Goal: Information Seeking & Learning: Learn about a topic

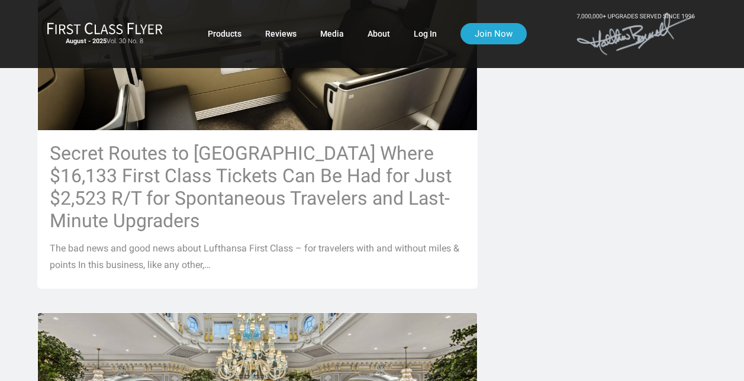
scroll to position [619, 0]
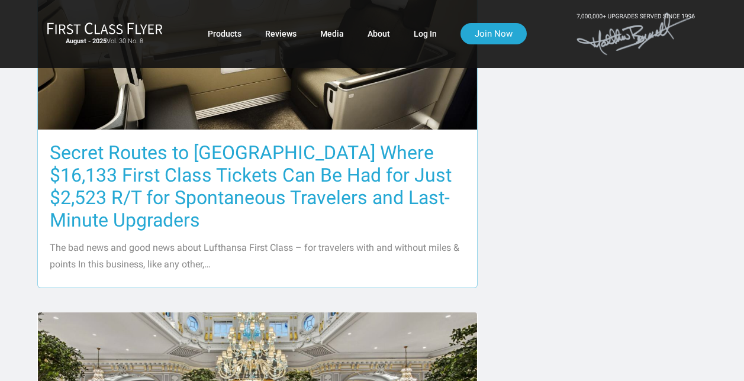
click at [316, 184] on h3 "Secret Routes to [GEOGRAPHIC_DATA] Where $16,133 First Class Tickets Can Be Had…" at bounding box center [257, 186] width 415 height 90
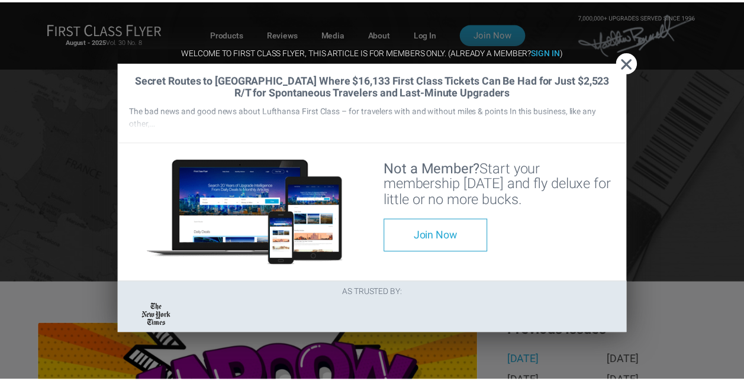
scroll to position [405, 0]
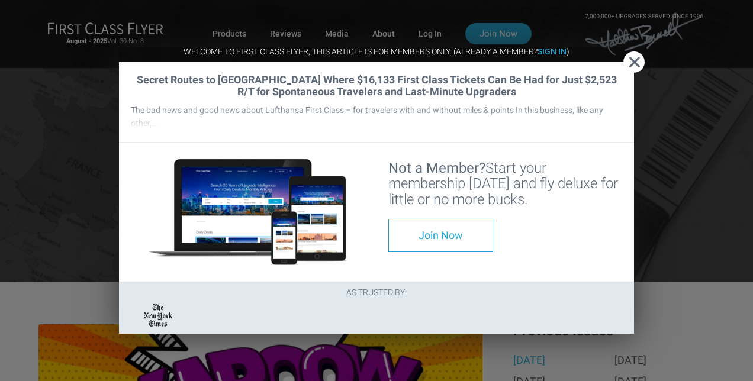
click at [633, 56] on span "Close" at bounding box center [633, 62] width 21 height 12
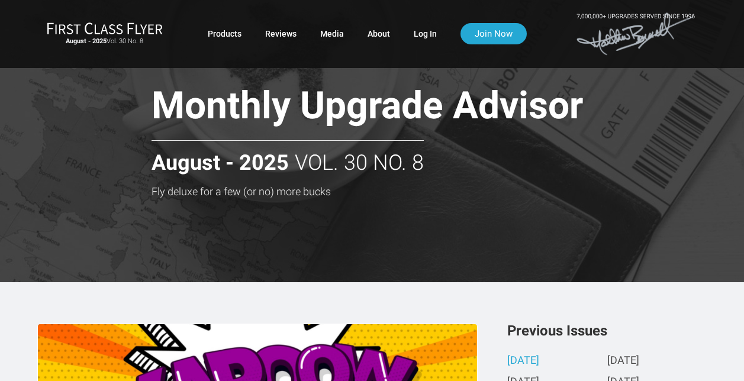
click at [273, 210] on div "Monthly Upgrade Advisor Fly deluxe for a few (or no) more bucks Monthly Upgrade…" at bounding box center [371, 141] width 669 height 282
click at [421, 32] on link "Log In" at bounding box center [425, 33] width 23 height 21
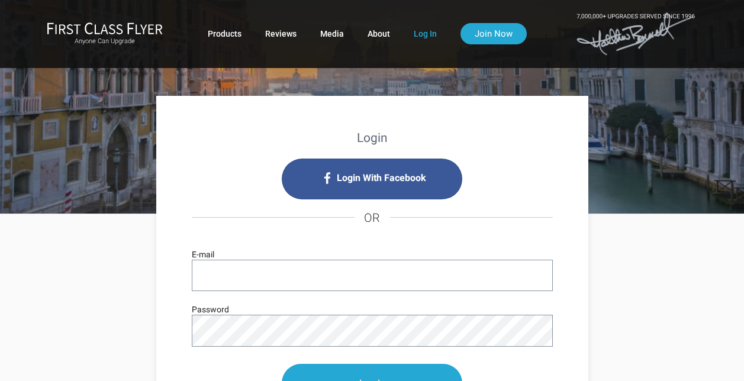
type input "sys1rsd@gmail.com"
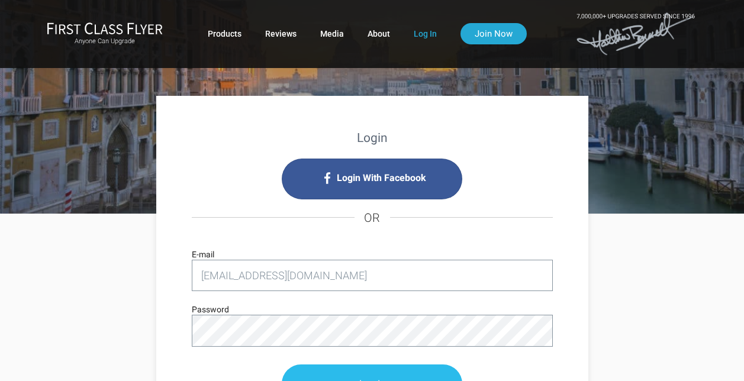
click at [399, 366] on input "Log In" at bounding box center [372, 384] width 180 height 38
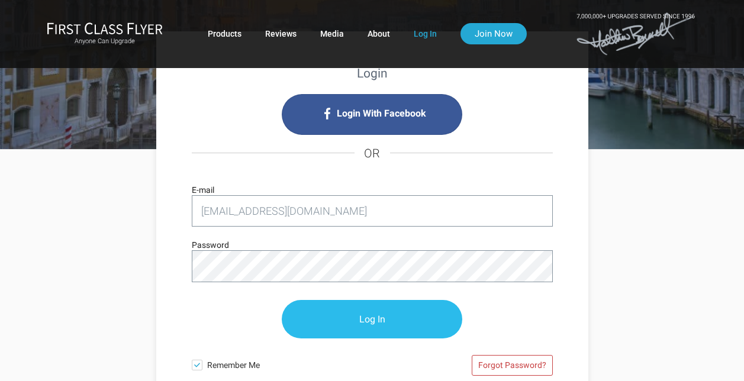
scroll to position [64, 0]
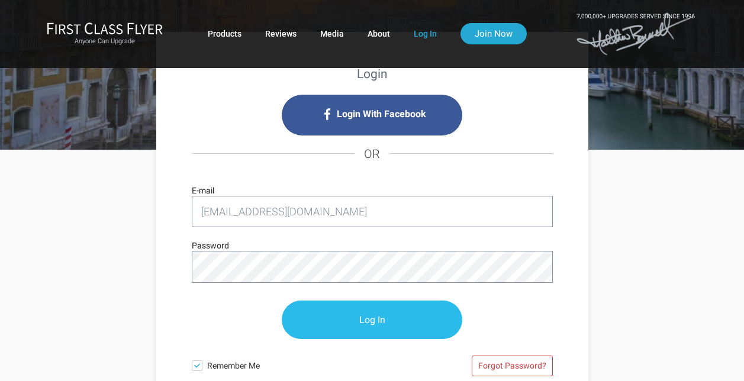
click at [381, 317] on input "Log In" at bounding box center [372, 320] width 180 height 38
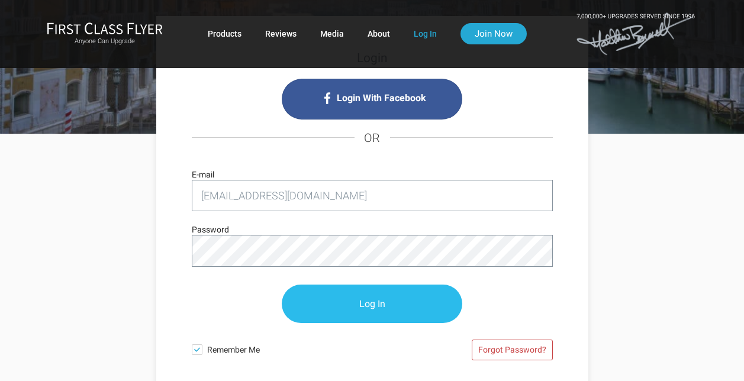
scroll to position [79, 0]
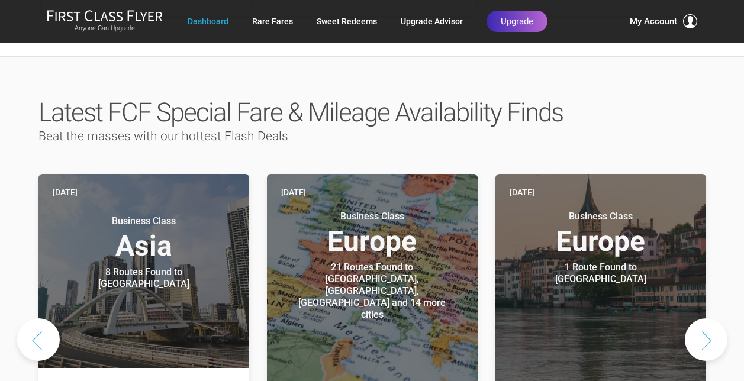
scroll to position [543, 0]
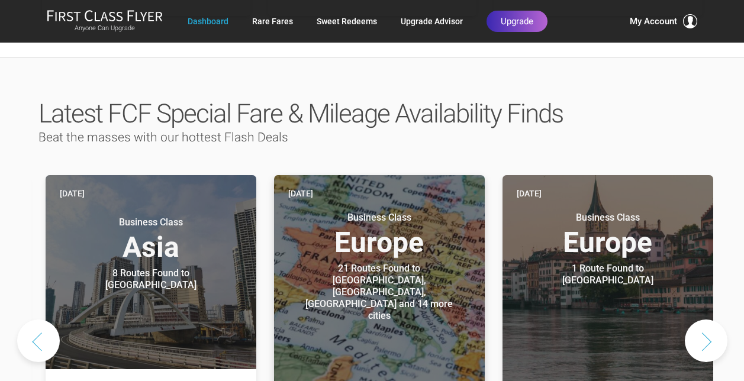
drag, startPoint x: 350, startPoint y: 270, endPoint x: 358, endPoint y: 222, distance: 49.1
click at [358, 222] on header "Three days ago Business Class Europe 21 Routes Found to Berlin, Frankfurt, Muni…" at bounding box center [379, 285] width 211 height 220
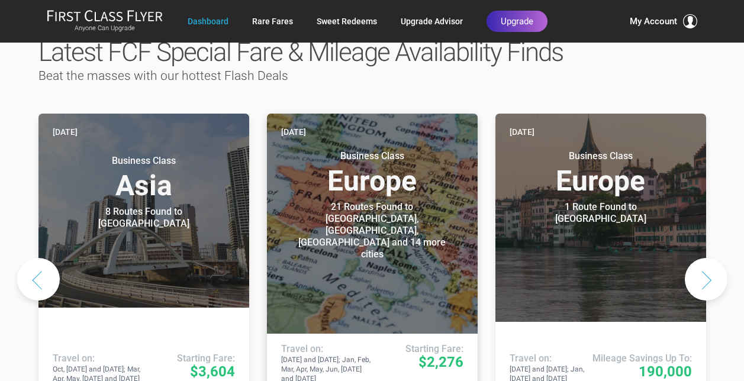
scroll to position [604, 0]
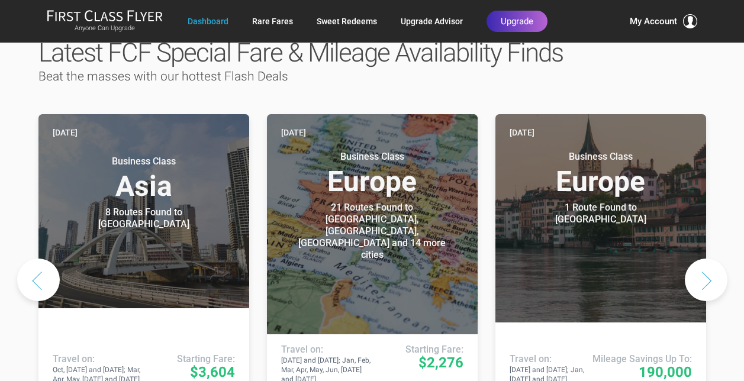
click at [8, 147] on div "Latest FCF Special Fare & Mileage Availability Finds Beat the masses with our h…" at bounding box center [372, 243] width 744 height 495
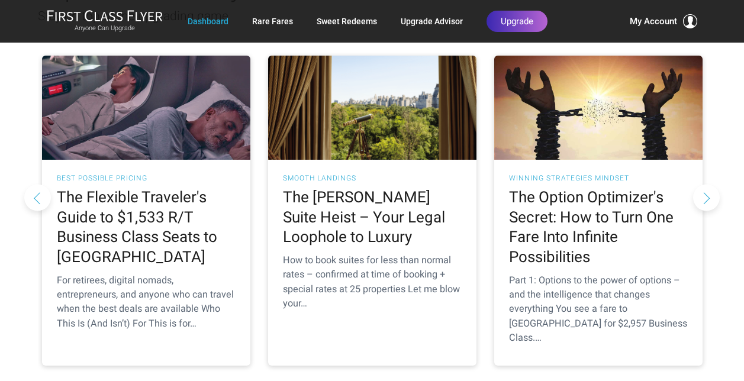
scroll to position [1153, 0]
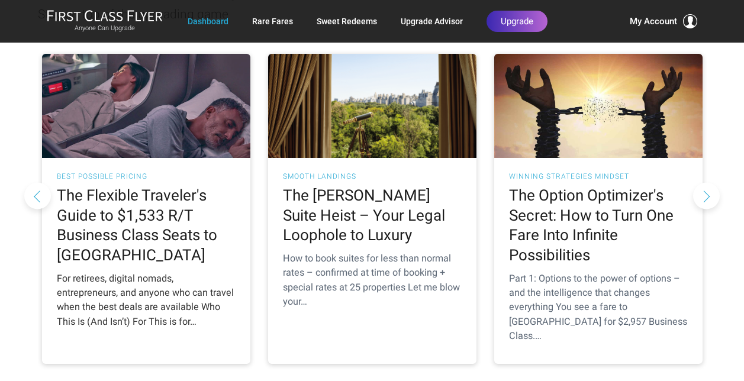
click at [135, 186] on h2 "The Flexible Traveler's Guide to $1,533 R/T Business Class Seats to Europe" at bounding box center [146, 226] width 179 height 80
click at [109, 196] on h2 "The Flexible Traveler's Guide to $1,533 R/T Business Class Seats to Europe" at bounding box center [146, 226] width 179 height 80
click at [118, 203] on h2 "The Flexible Traveler's Guide to $1,533 R/T Business Class Seats to Europe" at bounding box center [146, 226] width 179 height 80
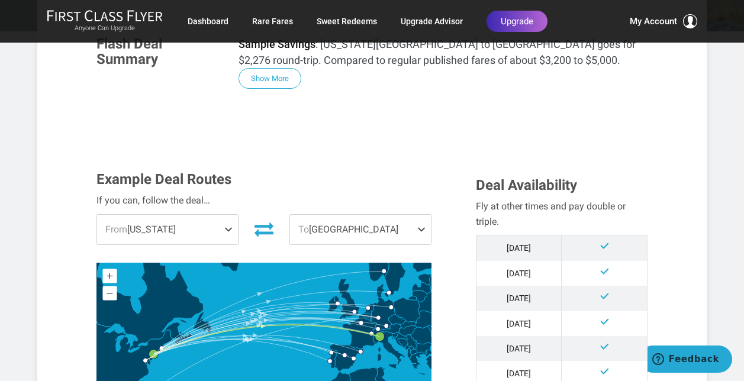
scroll to position [253, 0]
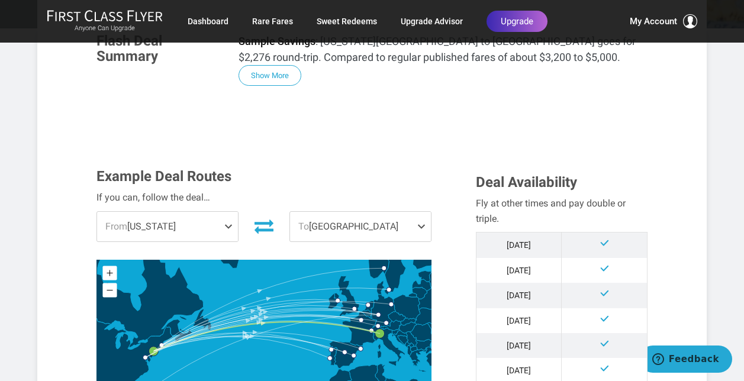
click at [204, 212] on span "From New York" at bounding box center [167, 227] width 141 height 30
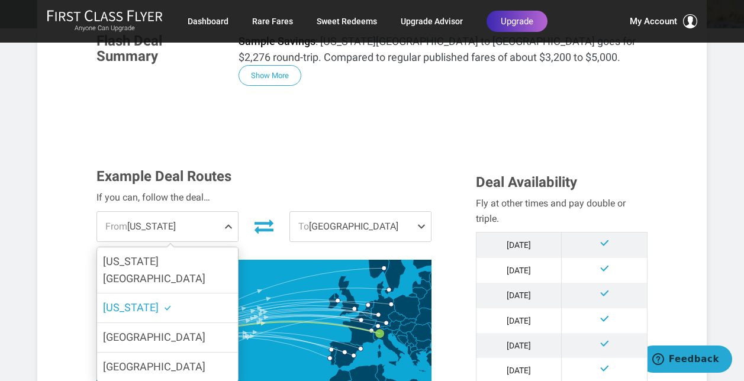
click at [134, 301] on span "New York" at bounding box center [131, 307] width 56 height 12
click at [0, 0] on input "New York" at bounding box center [0, 0] width 0 height 0
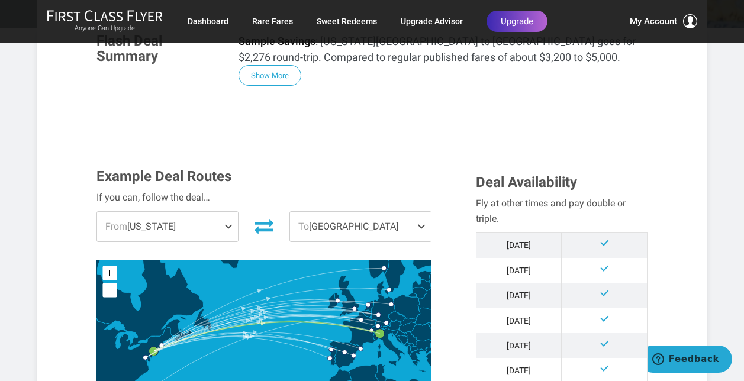
click at [340, 212] on span "To Milan" at bounding box center [360, 227] width 141 height 30
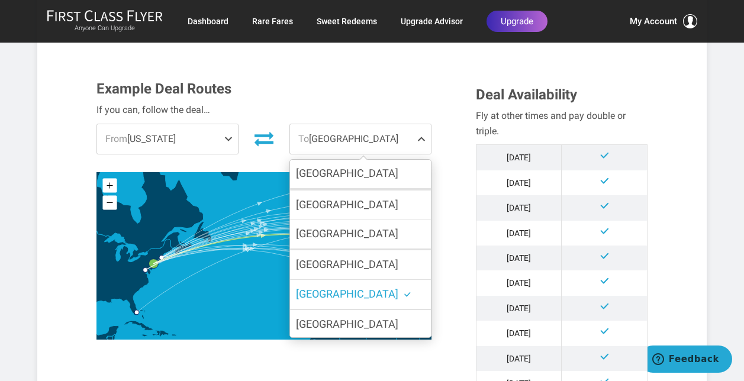
scroll to position [0, 0]
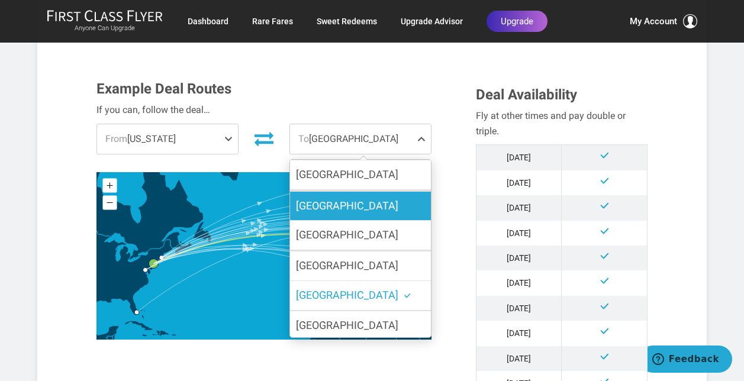
click at [379, 192] on label "Frankfurt" at bounding box center [360, 206] width 141 height 29
click at [0, 0] on input "Frankfurt" at bounding box center [0, 0] width 0 height 0
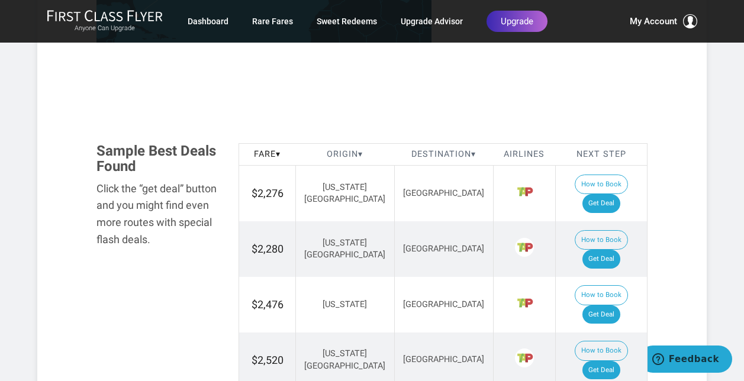
scroll to position [640, 0]
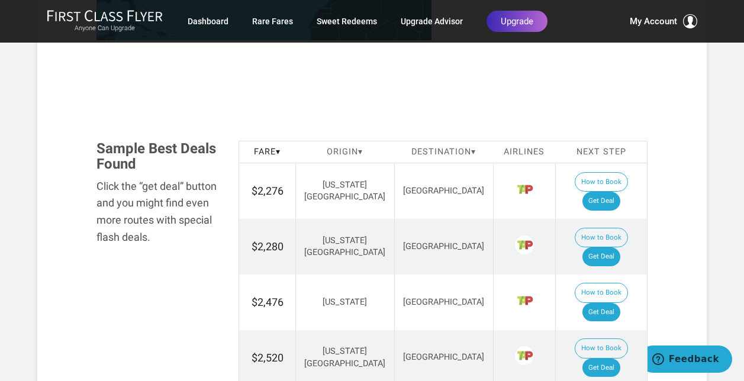
click at [515, 346] on img at bounding box center [524, 355] width 19 height 19
click at [606, 359] on link "Get Deal" at bounding box center [601, 368] width 38 height 19
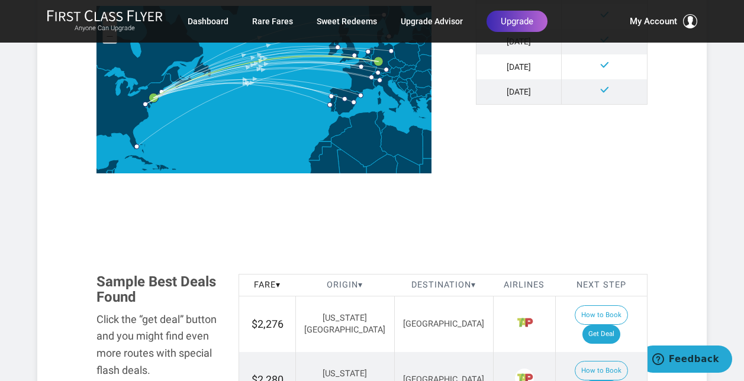
scroll to position [507, 0]
click at [341, 273] on th "Origin ▾" at bounding box center [344, 284] width 99 height 22
click at [358, 279] on span "▾" at bounding box center [360, 284] width 5 height 10
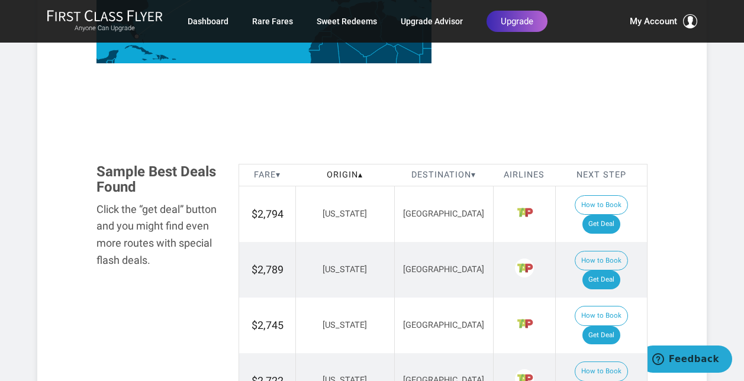
scroll to position [616, 0]
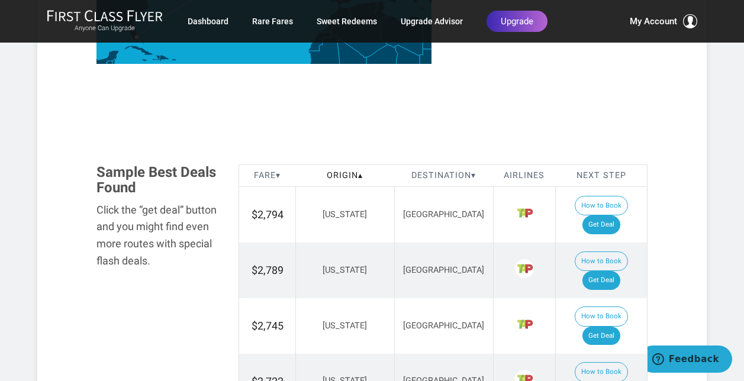
click at [323, 165] on th "Origin ▴" at bounding box center [344, 176] width 99 height 22
click at [323, 165] on th "Origin ▾" at bounding box center [344, 176] width 99 height 22
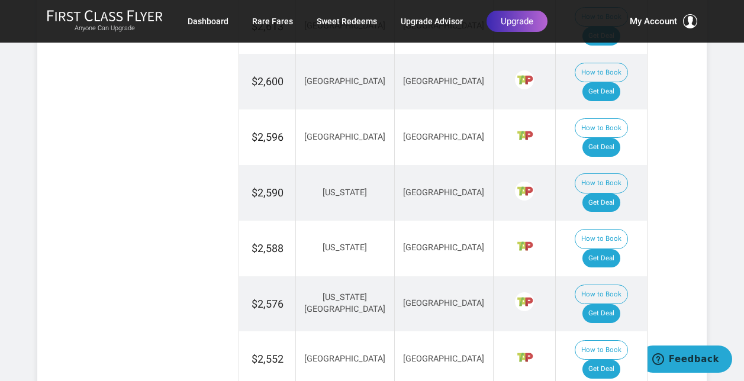
scroll to position [1360, 0]
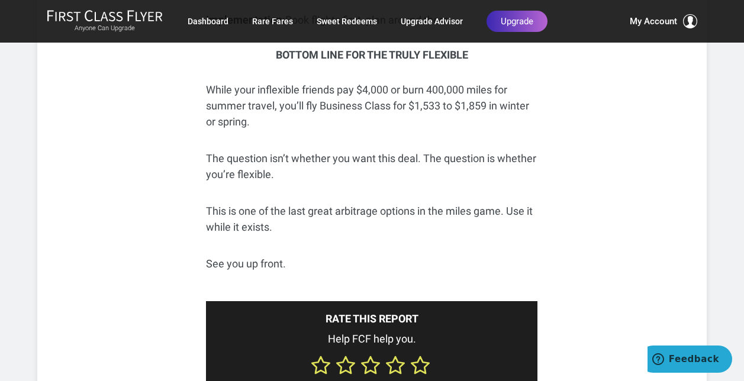
scroll to position [4654, 0]
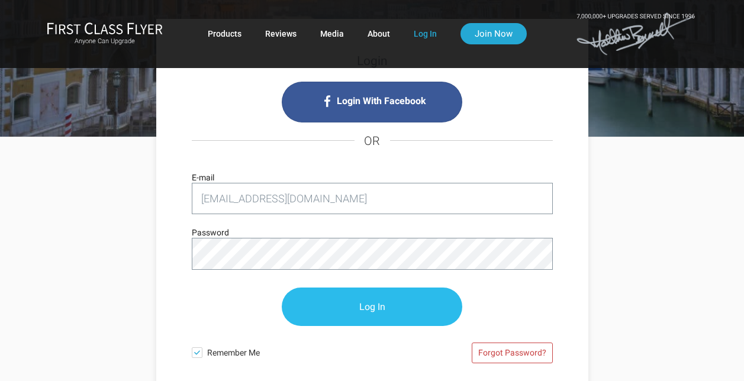
click at [360, 308] on input "Log In" at bounding box center [372, 307] width 180 height 38
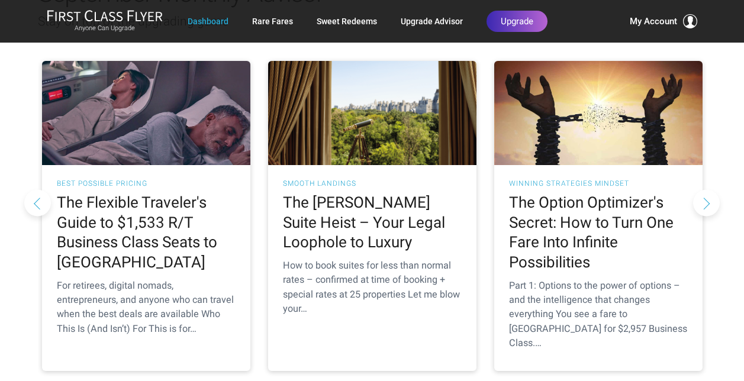
scroll to position [1147, 0]
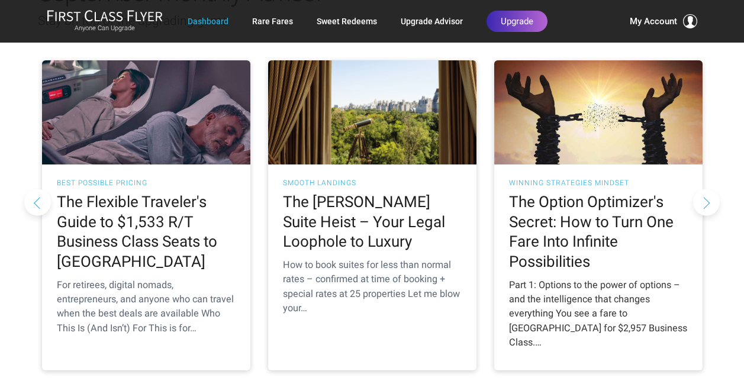
click at [560, 192] on h2 "The Option Optimizer's Secret: How to Turn One Fare Into Infinite Possibilities" at bounding box center [598, 232] width 179 height 80
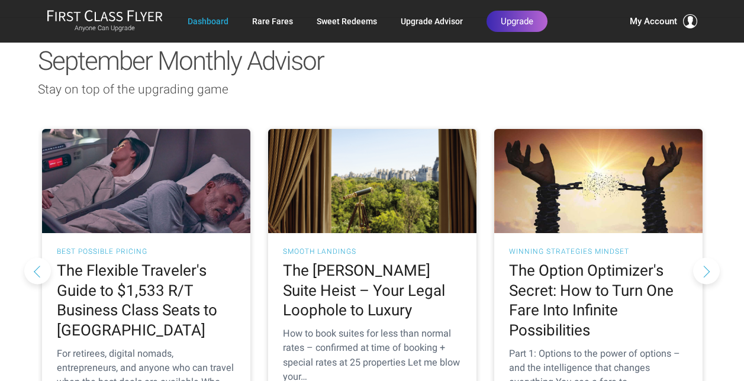
scroll to position [1059, 0]
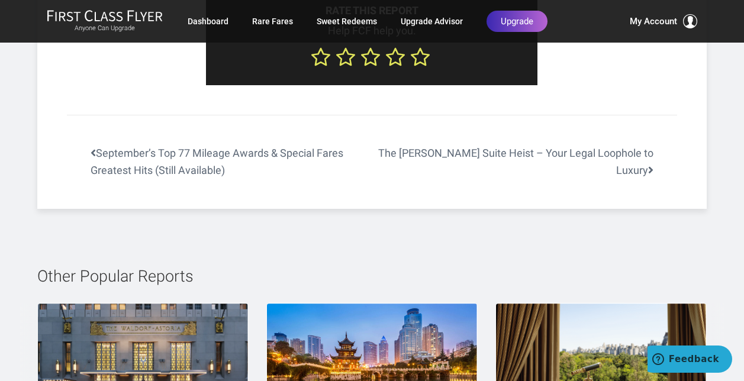
scroll to position [4032, 0]
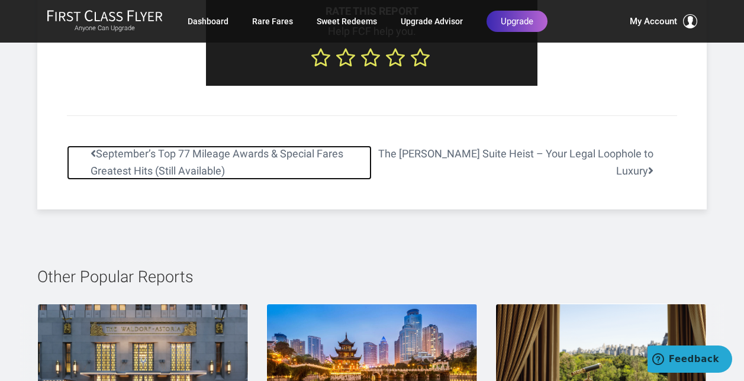
click at [282, 151] on link "September’s Top 77 Mileage Awards & Special Fares Greatest Hits (Still Availabl…" at bounding box center [219, 163] width 305 height 34
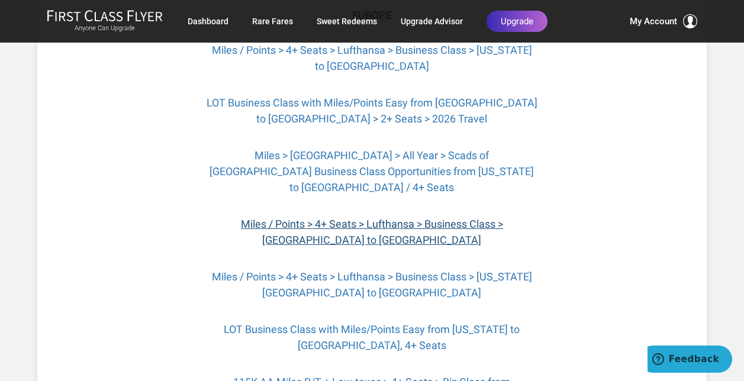
scroll to position [424, 0]
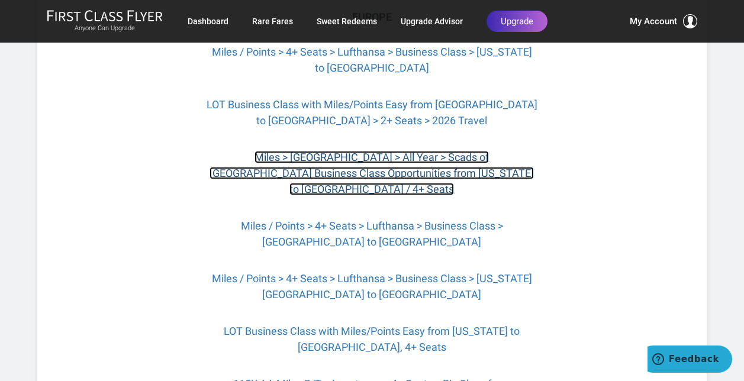
click at [316, 194] on link "Miles > [GEOGRAPHIC_DATA] > All Year > Scads of [GEOGRAPHIC_DATA] Business Clas…" at bounding box center [371, 173] width 324 height 44
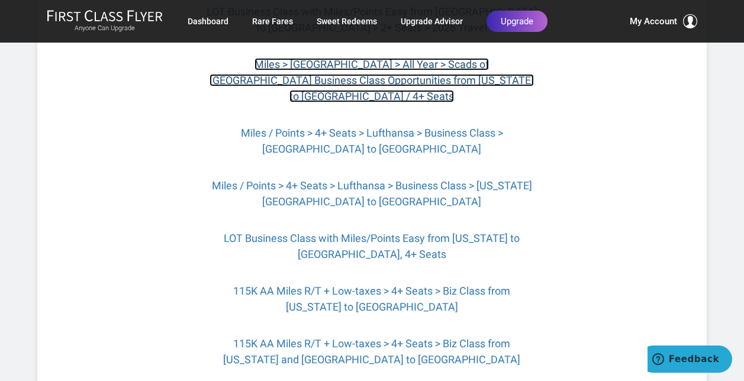
scroll to position [515, 0]
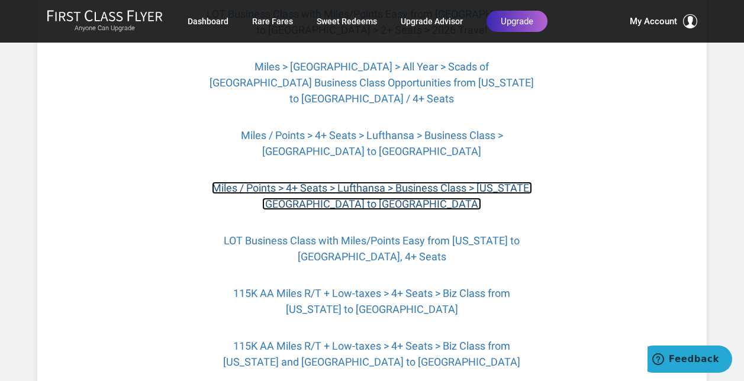
click at [368, 192] on link "Miles / Points > 4+ Seats > Lufthansa > Business Class > [US_STATE][GEOGRAPHIC_…" at bounding box center [372, 196] width 320 height 28
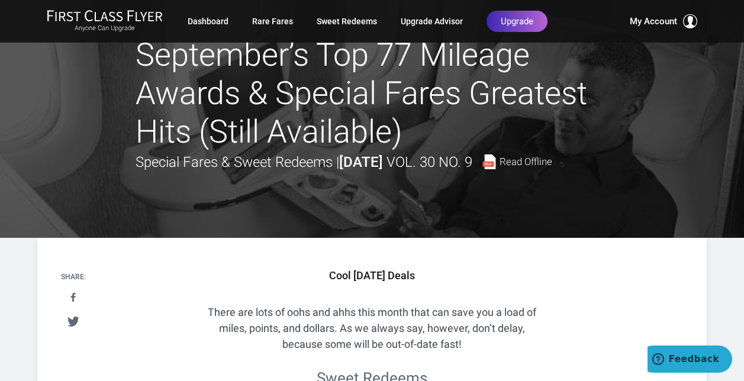
scroll to position [0, 0]
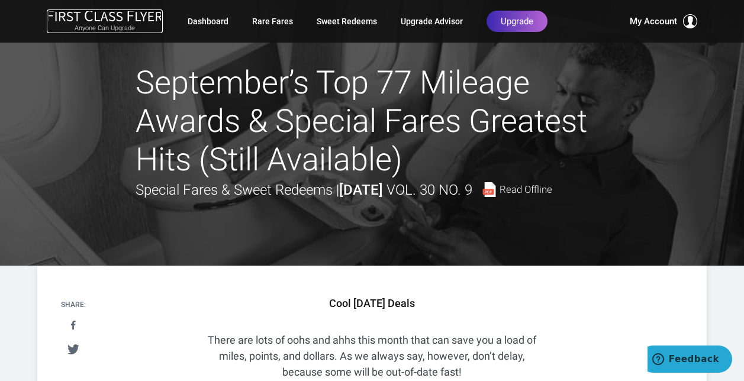
click at [99, 16] on img at bounding box center [105, 15] width 116 height 12
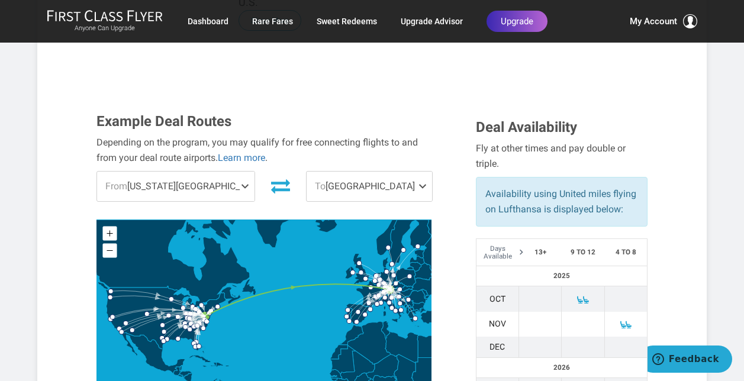
scroll to position [369, 0]
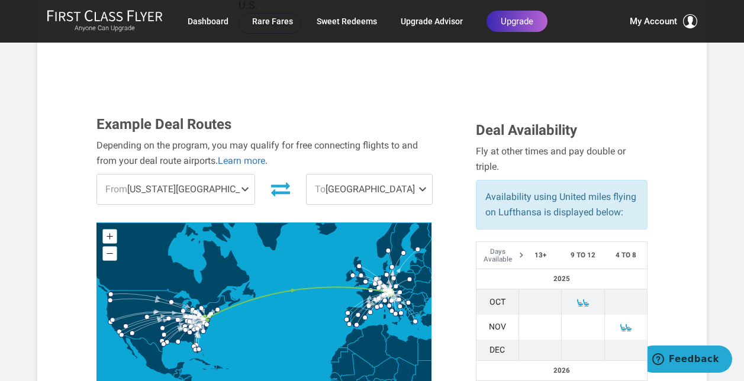
click at [240, 175] on span at bounding box center [247, 190] width 14 height 30
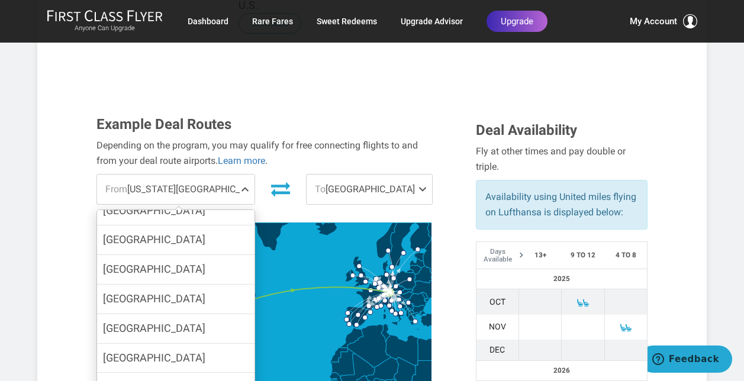
scroll to position [256, 0]
click at [202, 344] on label "[GEOGRAPHIC_DATA]" at bounding box center [175, 358] width 157 height 29
click at [0, 0] on input "[GEOGRAPHIC_DATA]" at bounding box center [0, 0] width 0 height 0
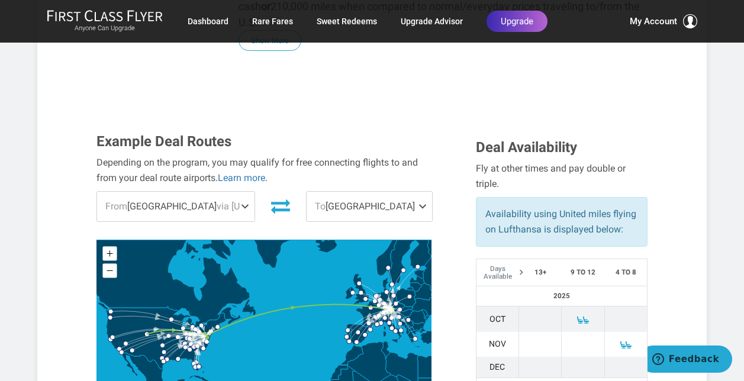
scroll to position [351, 0]
click at [231, 201] on span "via [US_STATE][GEOGRAPHIC_DATA]" at bounding box center [293, 206] width 153 height 11
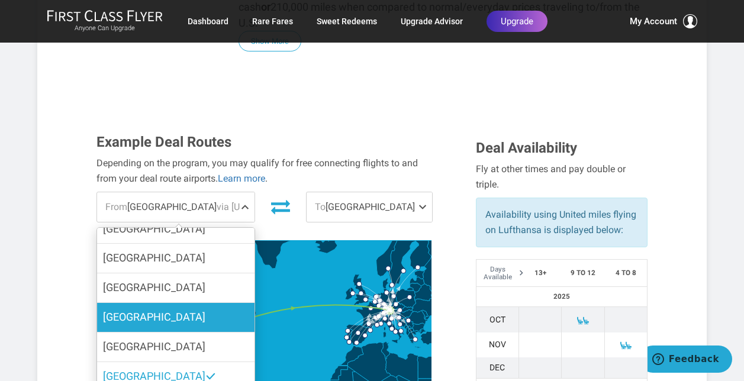
click at [192, 303] on label "[GEOGRAPHIC_DATA]" at bounding box center [175, 317] width 157 height 29
click at [0, 0] on input "[GEOGRAPHIC_DATA]" at bounding box center [0, 0] width 0 height 0
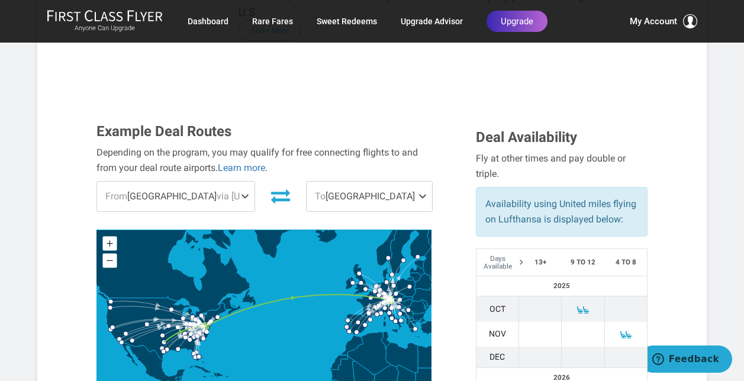
scroll to position [362, 0]
click at [243, 181] on span at bounding box center [247, 196] width 14 height 30
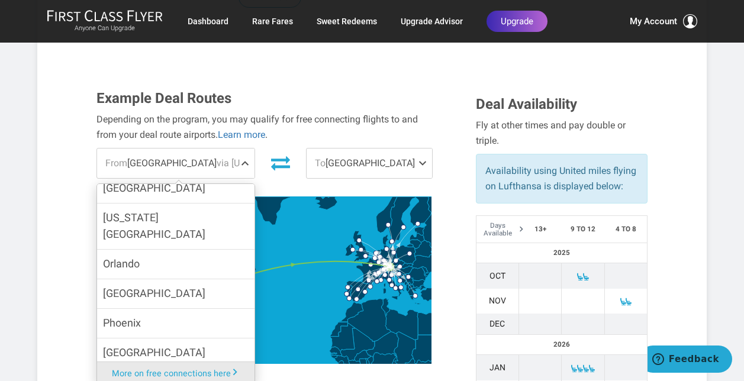
scroll to position [946, 0]
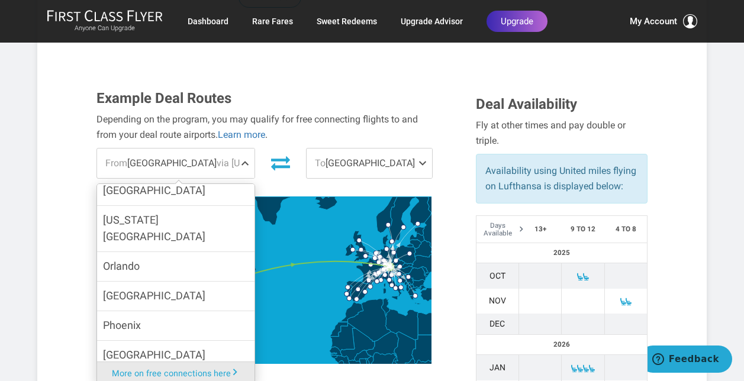
click at [213, 311] on label "Phoenix" at bounding box center [175, 325] width 157 height 29
click at [0, 0] on input "Phoenix" at bounding box center [0, 0] width 0 height 0
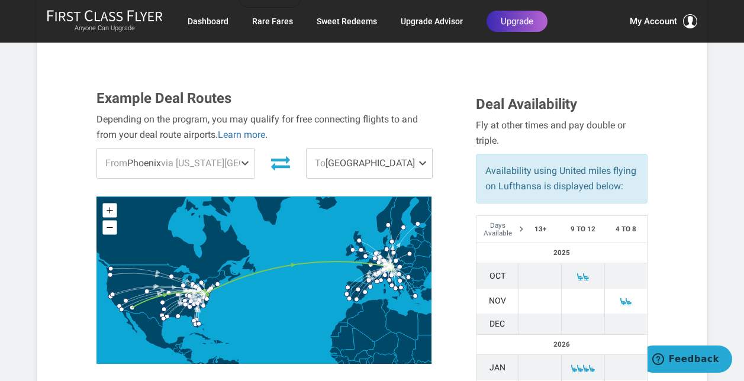
scroll to position [383, 0]
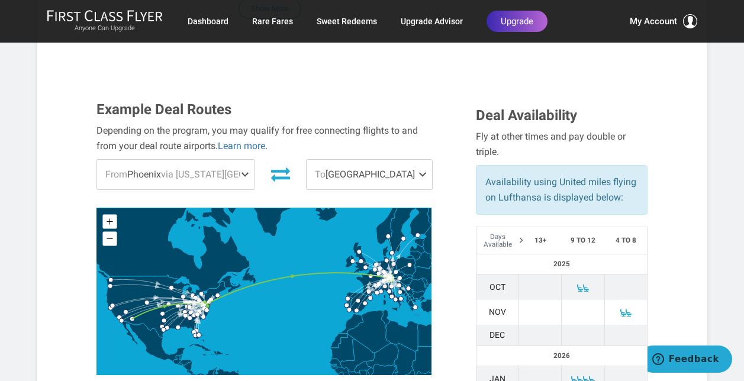
click at [182, 160] on span "From [GEOGRAPHIC_DATA] via [US_STATE][GEOGRAPHIC_DATA]" at bounding box center [175, 175] width 157 height 30
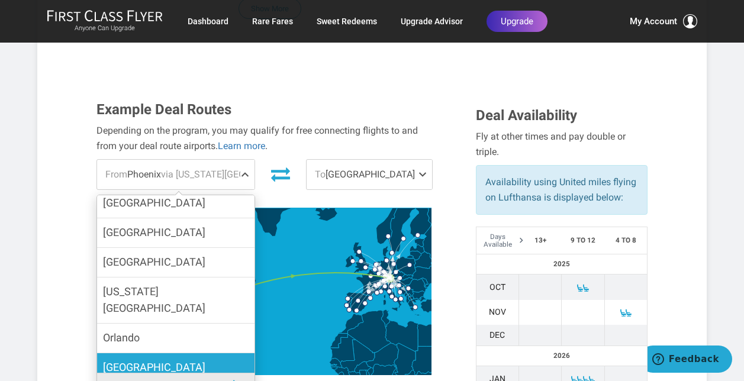
scroll to position [883, 0]
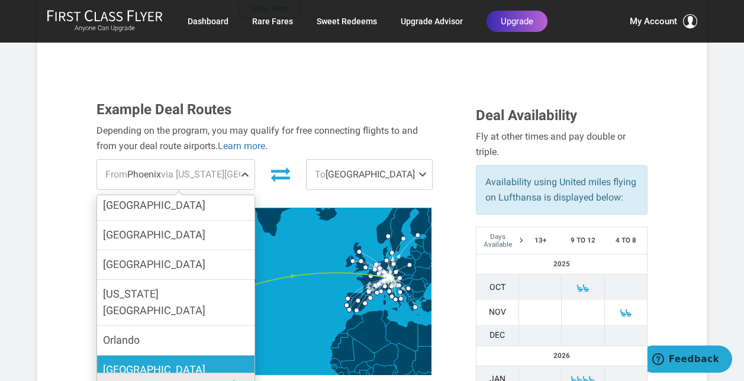
click at [178, 280] on label "[US_STATE][GEOGRAPHIC_DATA]" at bounding box center [175, 303] width 157 height 46
click at [0, 0] on input "[US_STATE][GEOGRAPHIC_DATA]" at bounding box center [0, 0] width 0 height 0
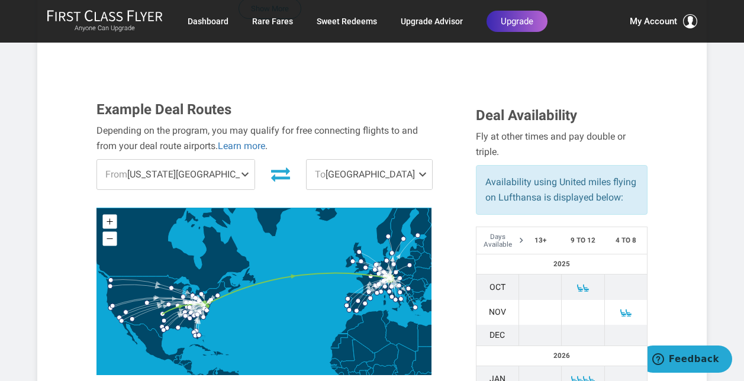
click at [452, 155] on div "Example Deal Routes Depending on the program, you may qualify for free connecti…" at bounding box center [277, 242] width 379 height 280
click at [534, 175] on p "Availability using United miles flying on Lufthansa is displayed below:" at bounding box center [561, 190] width 153 height 30
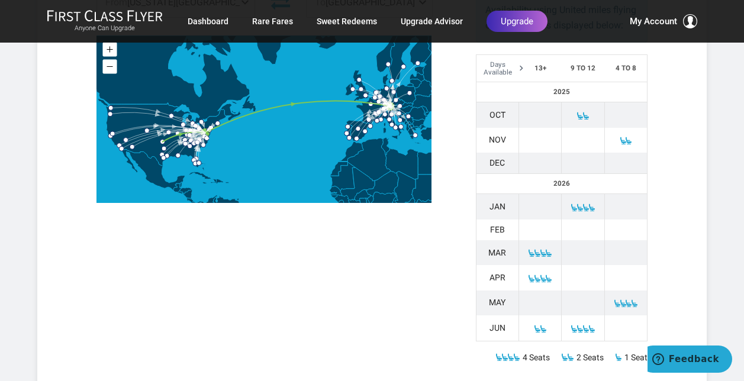
scroll to position [555, 0]
click at [295, 238] on div "Example Deal Routes Depending on the program, you may qualify for free connecti…" at bounding box center [372, 156] width 569 height 453
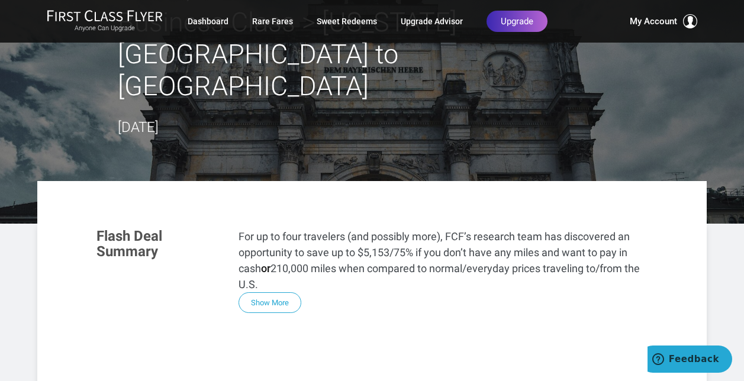
scroll to position [89, 0]
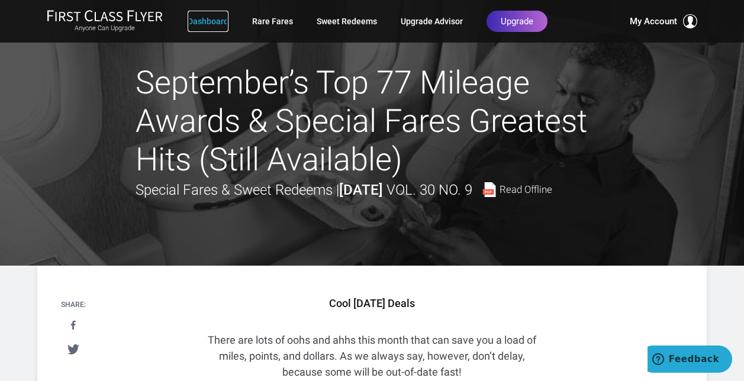
click at [211, 23] on link "Dashboard" at bounding box center [208, 21] width 41 height 21
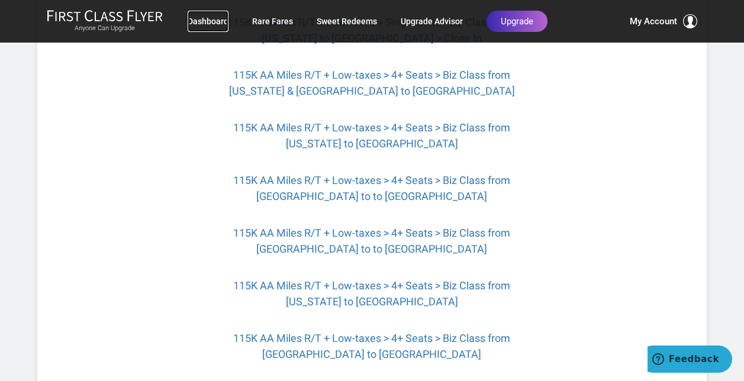
scroll to position [1165, 0]
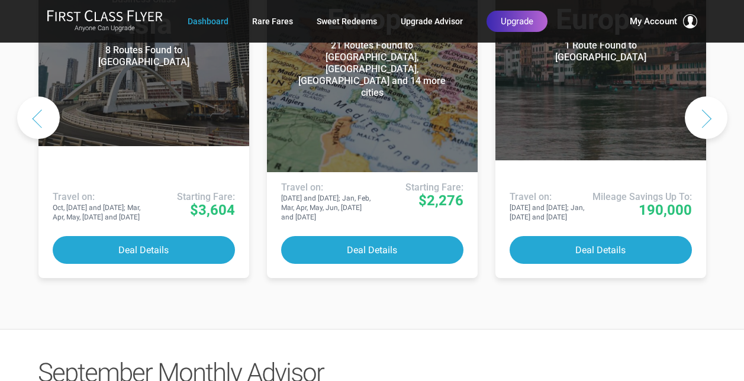
scroll to position [766, 0]
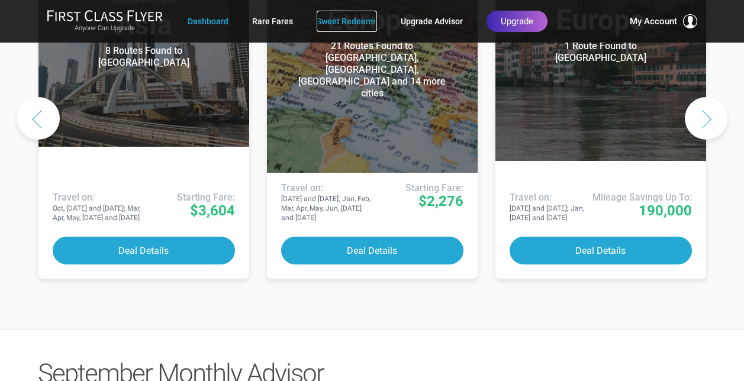
click at [354, 17] on link "Sweet Redeems" at bounding box center [347, 21] width 60 height 21
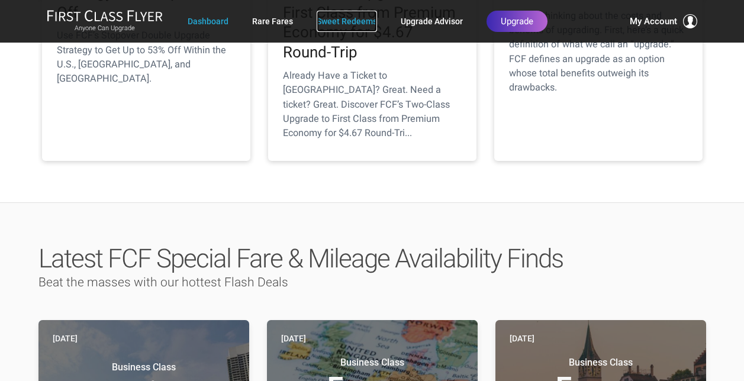
scroll to position [396, 0]
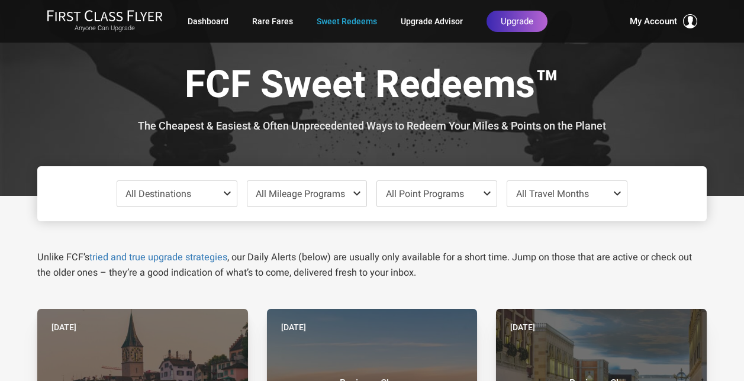
click at [236, 141] on div "FCF Sweet Redeems™ The Cheapest & Easiest & Often Unprecedented Ways to Redeem …" at bounding box center [371, 98] width 669 height 196
click at [225, 192] on span at bounding box center [230, 193] width 14 height 9
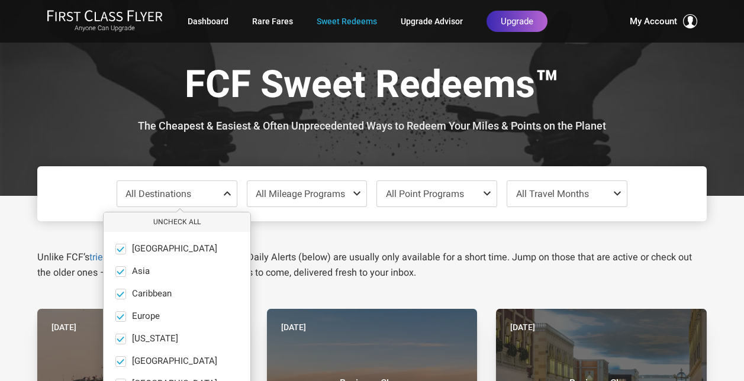
click at [225, 192] on span at bounding box center [230, 193] width 14 height 9
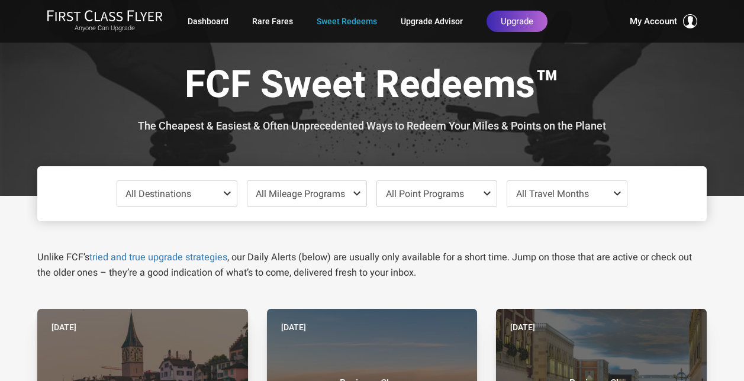
click at [225, 192] on span at bounding box center [230, 193] width 14 height 9
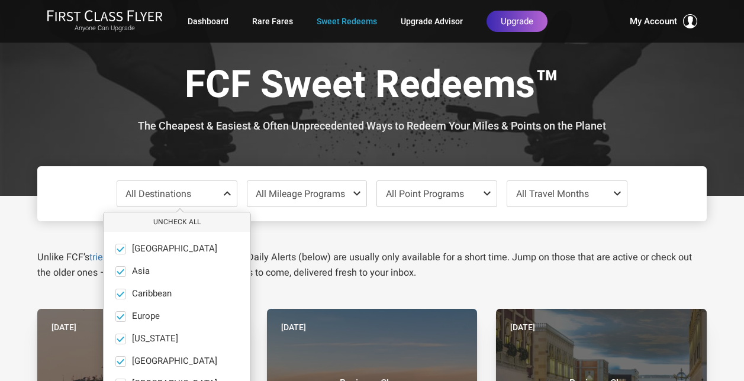
click at [225, 192] on span at bounding box center [230, 193] width 14 height 9
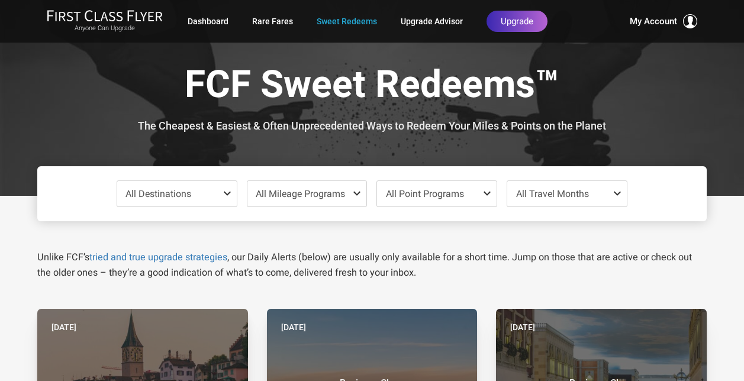
click at [539, 198] on span "All Travel Months" at bounding box center [552, 193] width 73 height 11
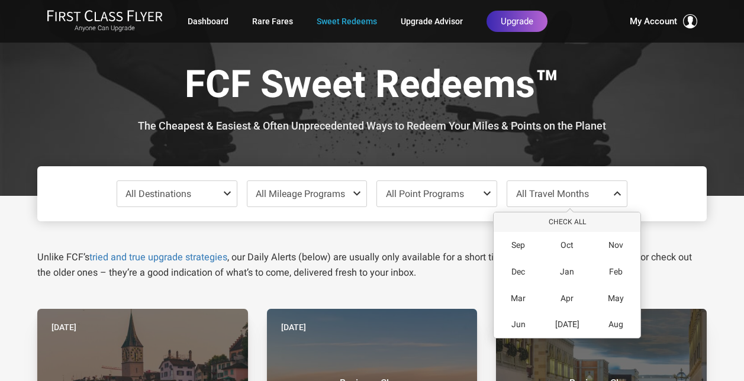
click at [172, 176] on div "All Destinations Uncheck All Africa only Asia only Caribbean only Europe only H…" at bounding box center [371, 193] width 669 height 55
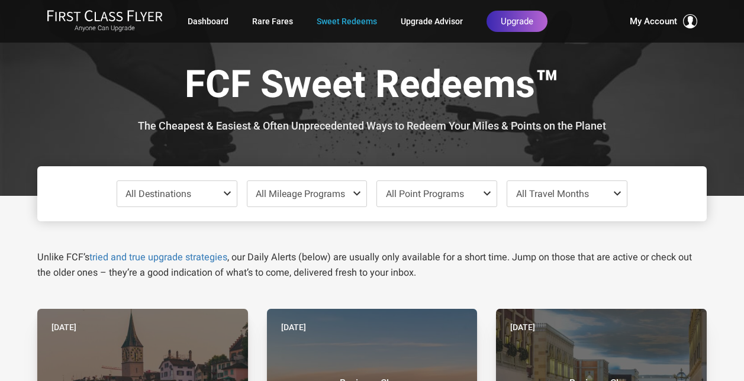
click at [176, 193] on span "All Destinations" at bounding box center [158, 193] width 66 height 11
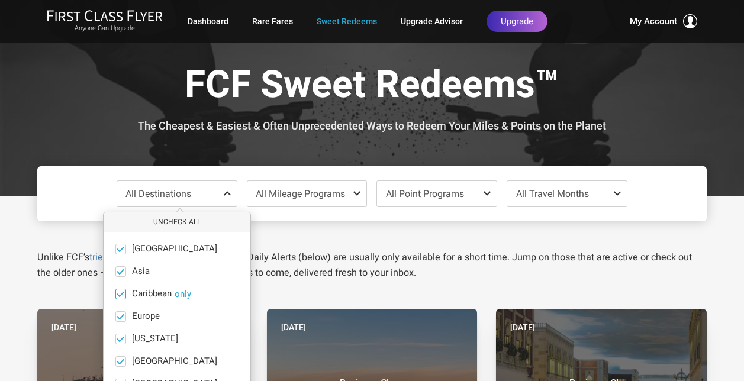
scroll to position [1, 0]
click at [558, 199] on span "All Travel Months" at bounding box center [552, 193] width 73 height 11
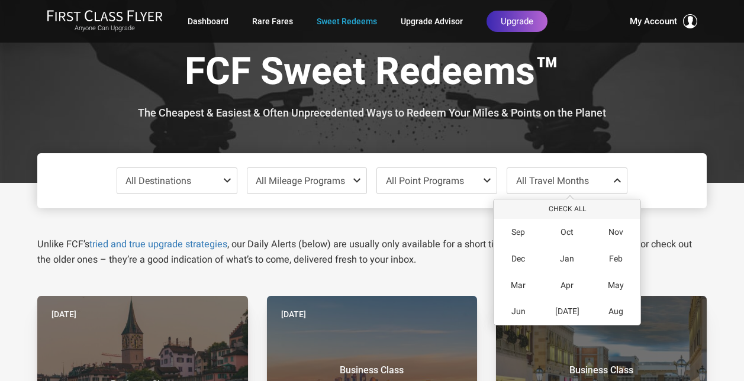
scroll to position [14, 0]
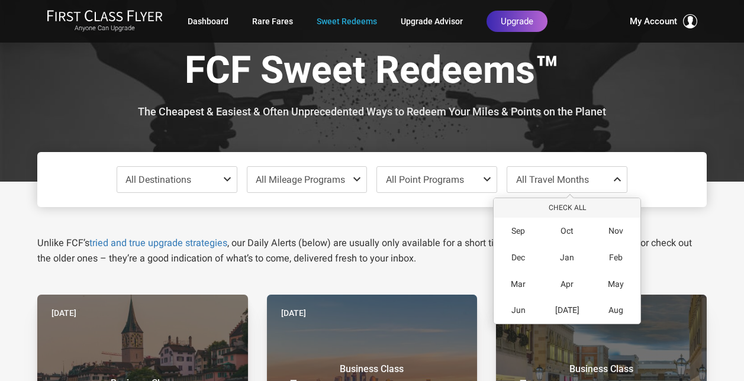
click at [291, 217] on div "Unlike FCF’s tried and true upgrade strategies , our Daily Alerts (below) are u…" at bounding box center [371, 236] width 687 height 59
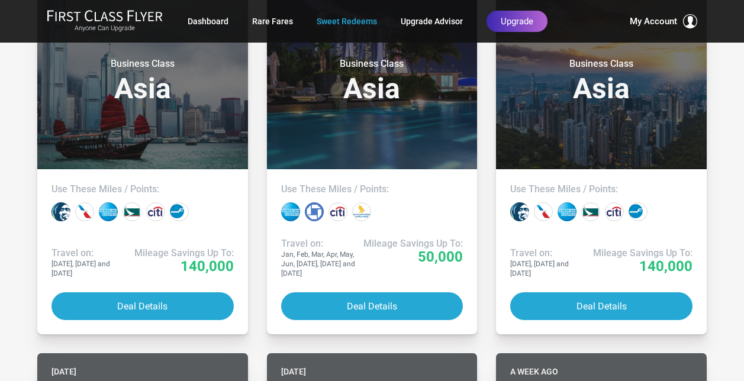
scroll to position [1445, 0]
